Goal: Transaction & Acquisition: Subscribe to service/newsletter

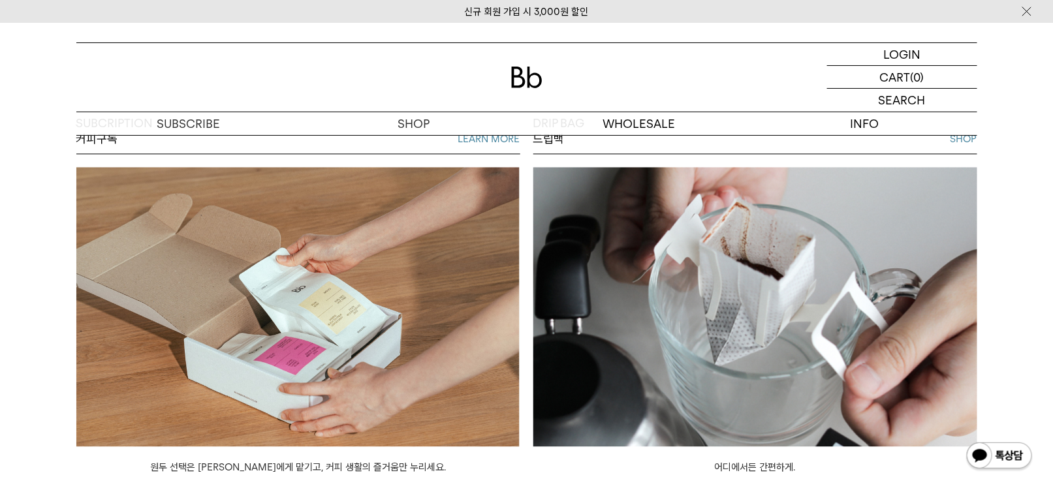
scroll to position [1045, 0]
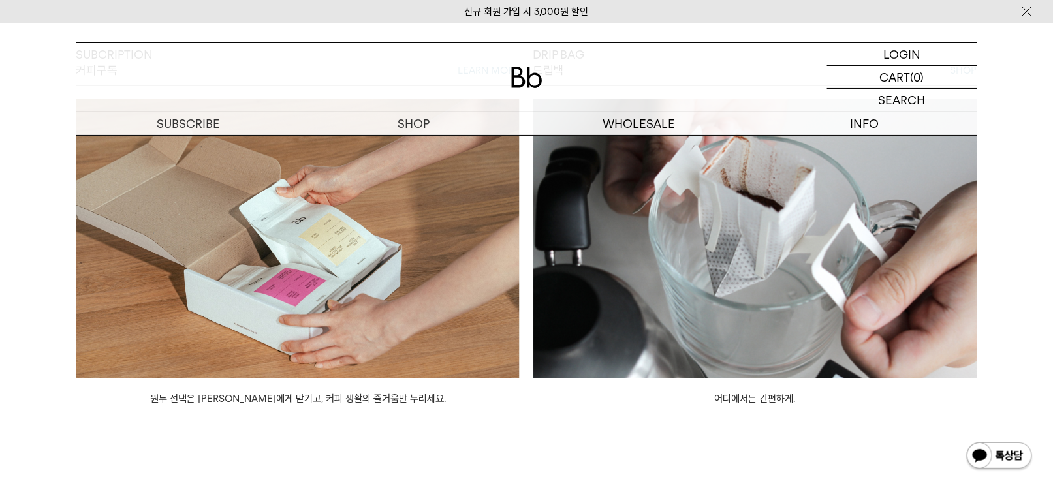
click at [343, 250] on img at bounding box center [298, 238] width 444 height 279
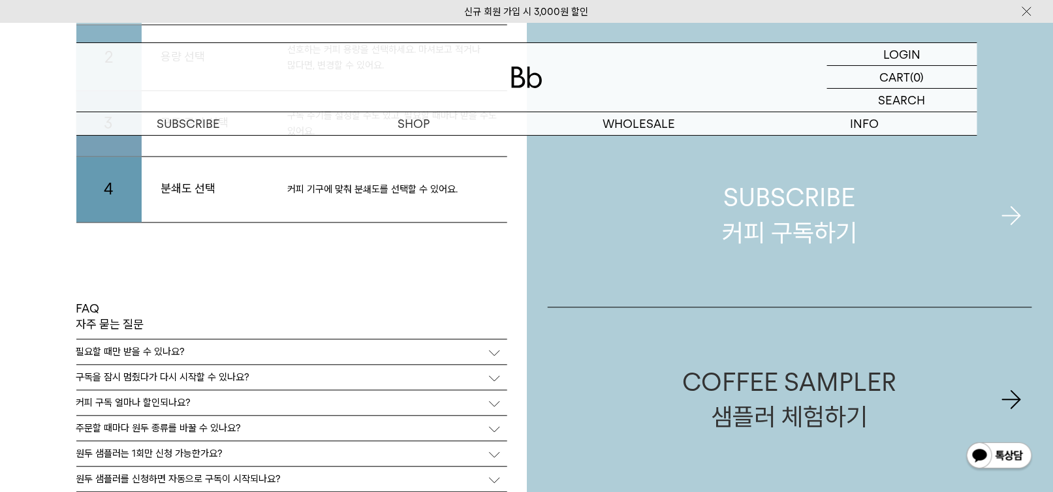
scroll to position [2786, 0]
click at [802, 239] on div "SUBSCRIBE 커피 구독하기" at bounding box center [789, 215] width 135 height 69
